Goal: Task Accomplishment & Management: Use online tool/utility

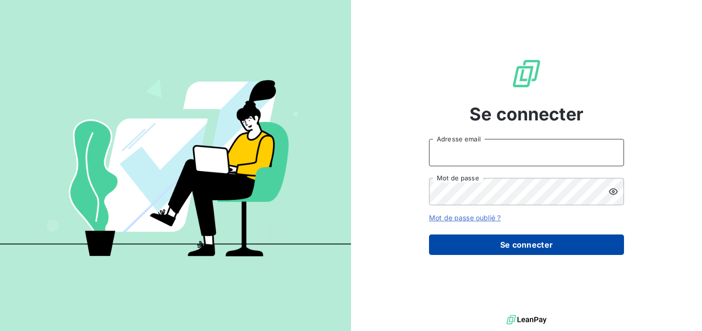
type input "[PERSON_NAME][EMAIL_ADDRESS][DOMAIN_NAME]"
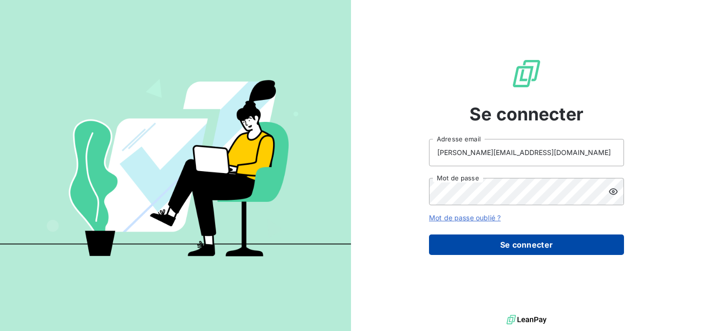
click at [512, 243] on button "Se connecter" at bounding box center [526, 244] width 195 height 20
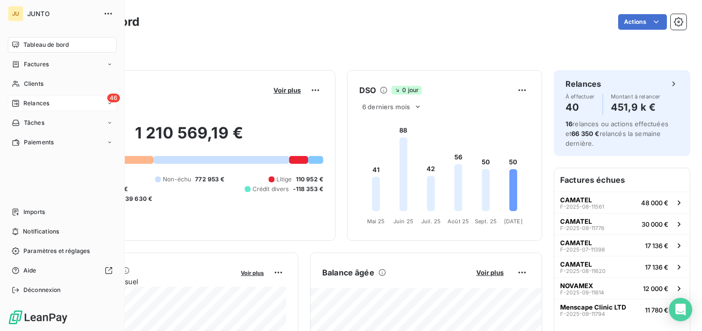
click at [40, 107] on span "Relances" at bounding box center [36, 103] width 26 height 9
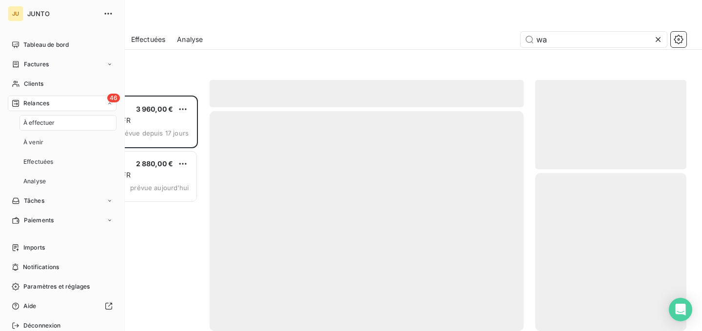
scroll to position [235, 151]
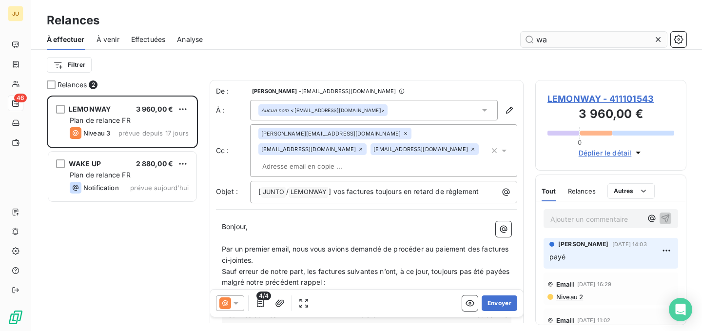
click at [549, 42] on input "wa" at bounding box center [593, 40] width 146 height 16
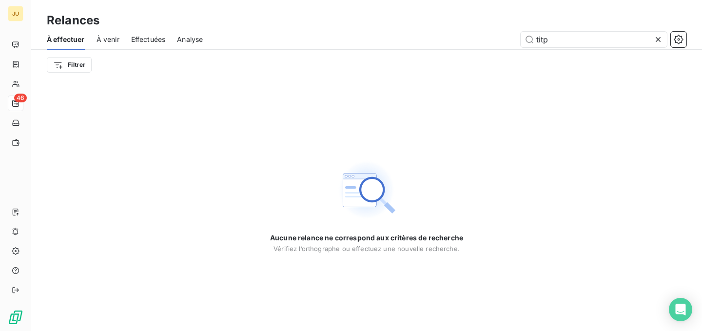
click at [140, 35] on span "Effectuées" at bounding box center [148, 40] width 35 height 10
type input "titp"
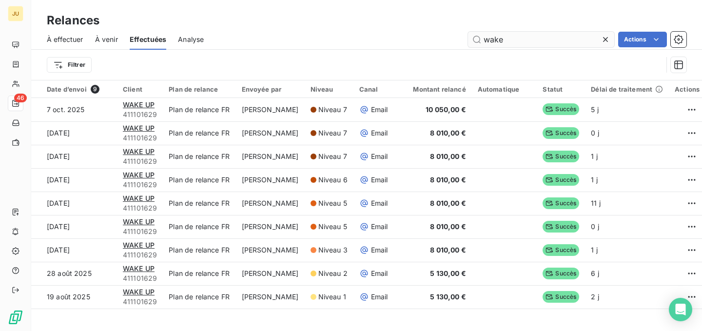
click at [546, 43] on input "wake" at bounding box center [541, 40] width 146 height 16
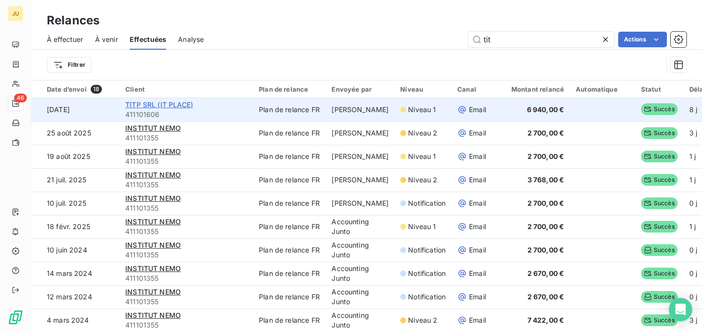
type input "tit"
click at [184, 103] on span "TITP SRL (IT PLACE)" at bounding box center [159, 104] width 68 height 8
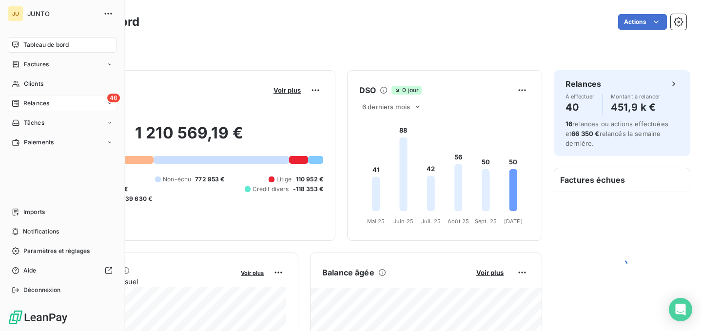
click at [22, 105] on div "Relances" at bounding box center [31, 103] width 38 height 9
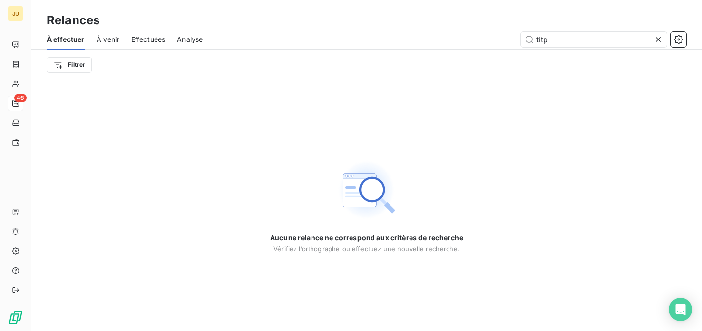
click at [150, 41] on span "Effectuées" at bounding box center [148, 40] width 35 height 10
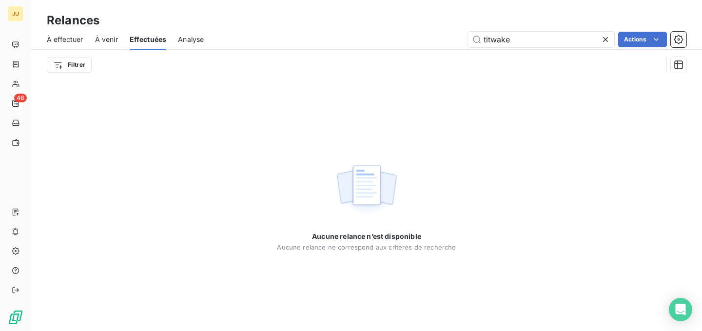
drag, startPoint x: 491, startPoint y: 39, endPoint x: 446, endPoint y: 40, distance: 45.3
click at [446, 39] on div "titwake Actions" at bounding box center [450, 40] width 471 height 16
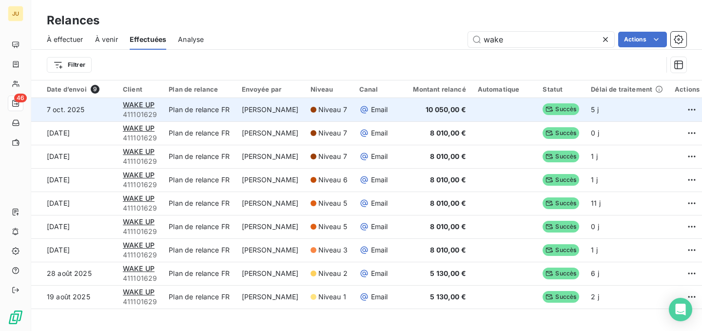
type input "wake"
click at [412, 113] on td "10 050,00 €" at bounding box center [433, 109] width 76 height 23
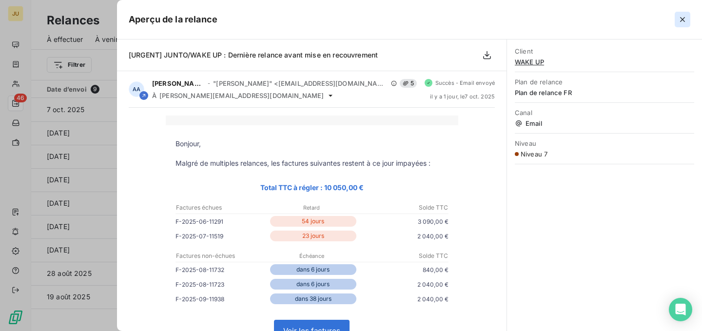
click at [681, 21] on icon "button" at bounding box center [682, 20] width 10 height 10
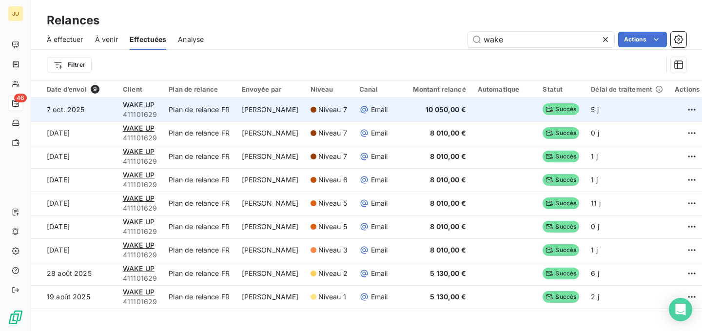
click at [377, 114] on span "Email" at bounding box center [379, 110] width 17 height 10
